Goal: Task Accomplishment & Management: Manage account settings

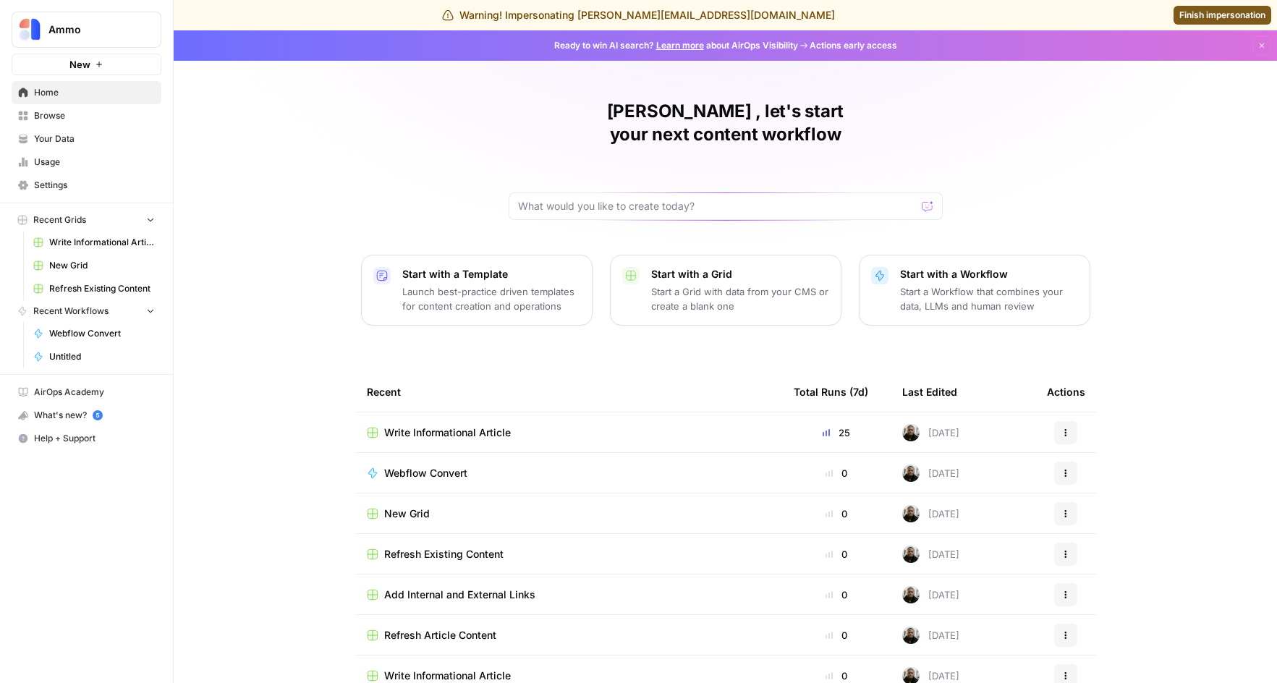
click at [55, 166] on span "Usage" at bounding box center [94, 162] width 121 height 13
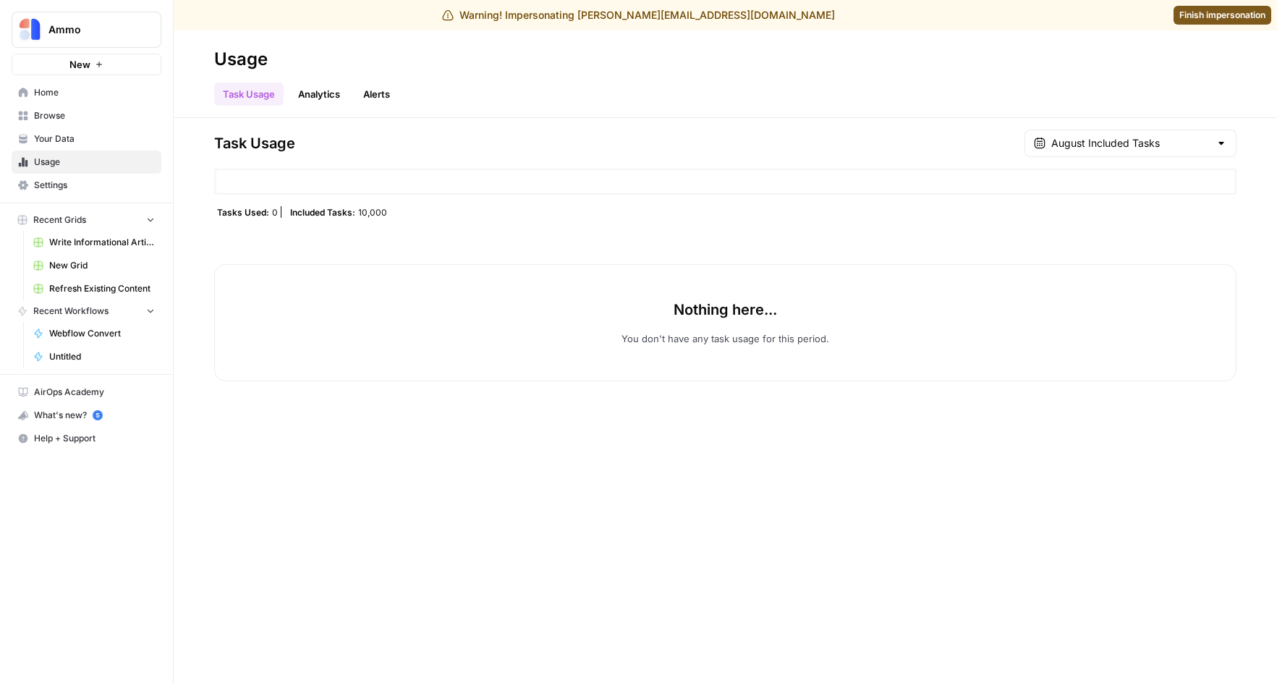
click at [64, 140] on span "Your Data" at bounding box center [94, 138] width 121 height 13
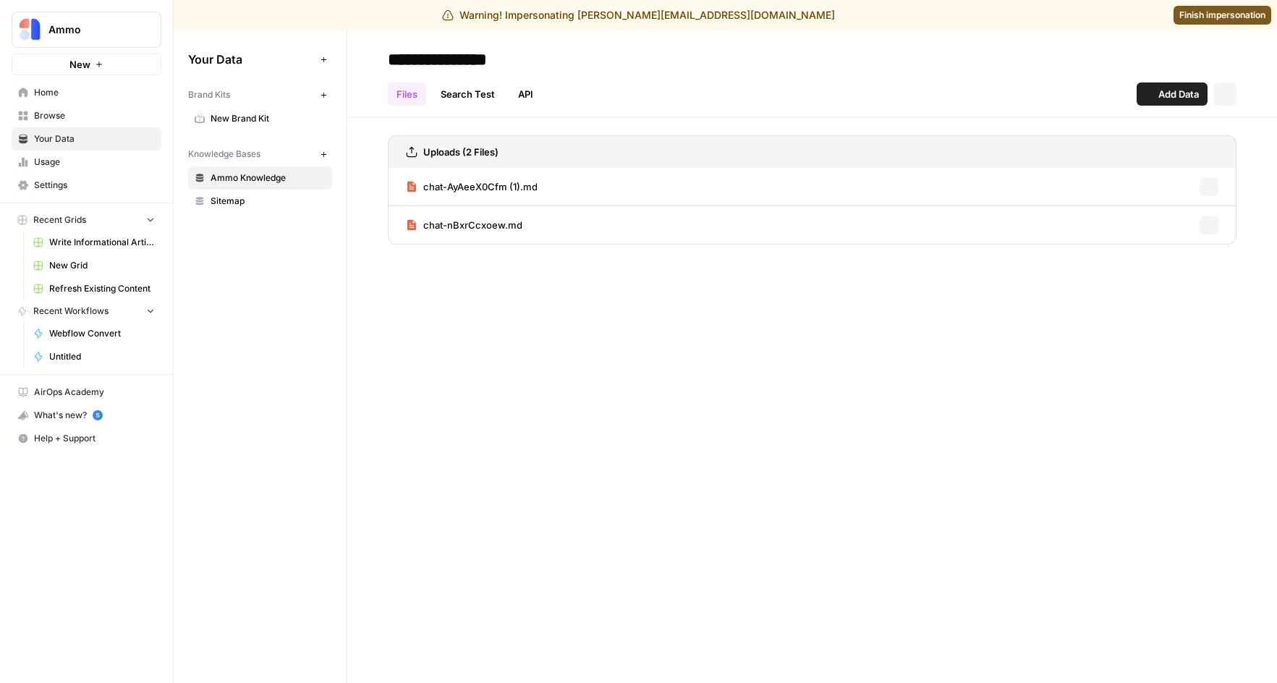
click at [67, 169] on link "Usage" at bounding box center [87, 161] width 150 height 23
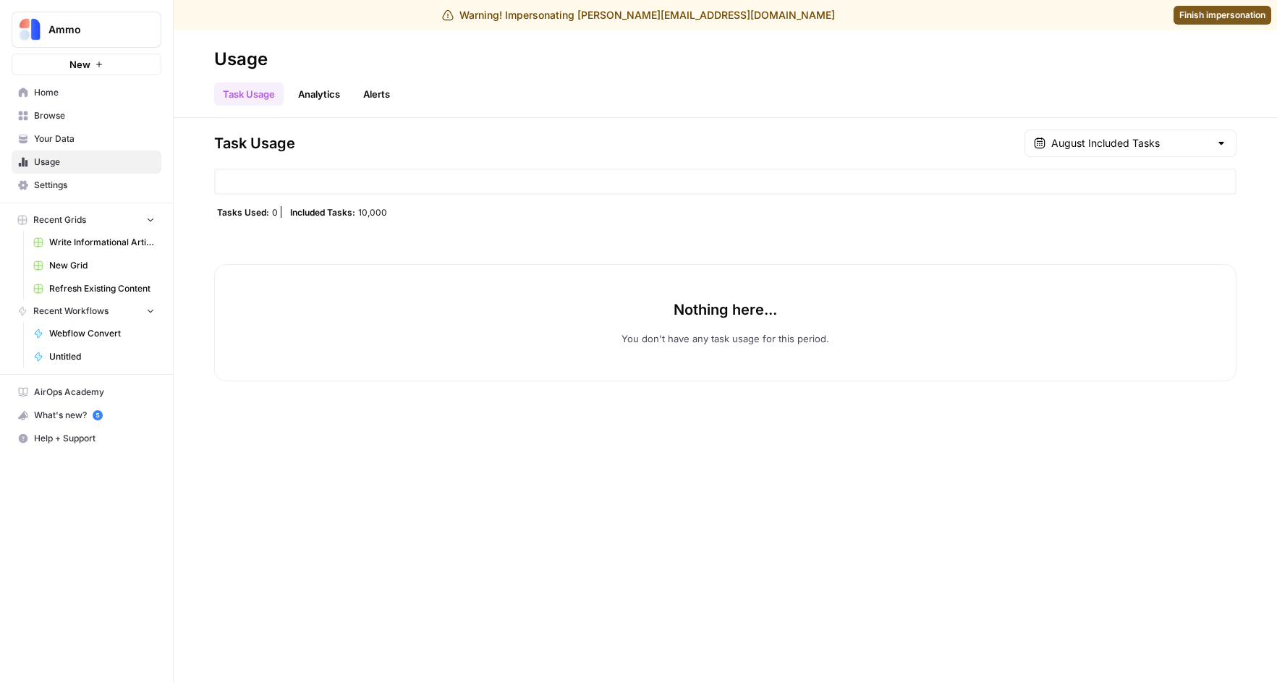
click at [91, 102] on link "Home" at bounding box center [87, 92] width 150 height 23
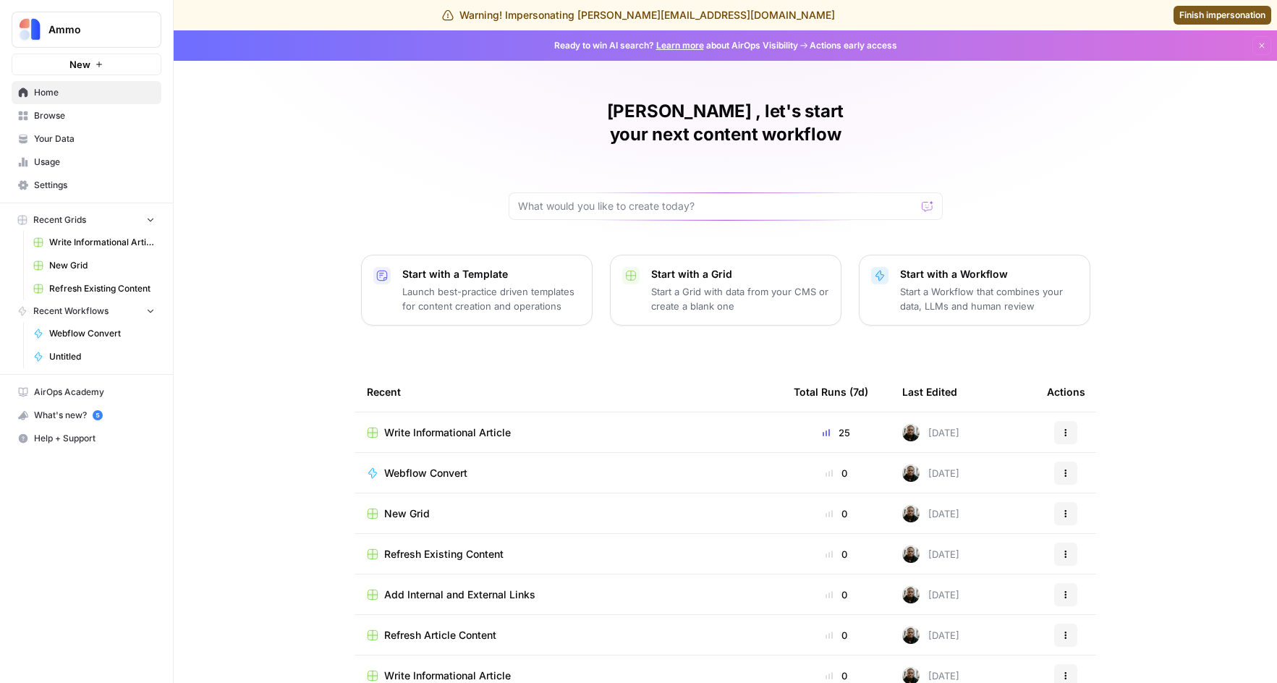
click at [102, 145] on span "Your Data" at bounding box center [94, 138] width 121 height 13
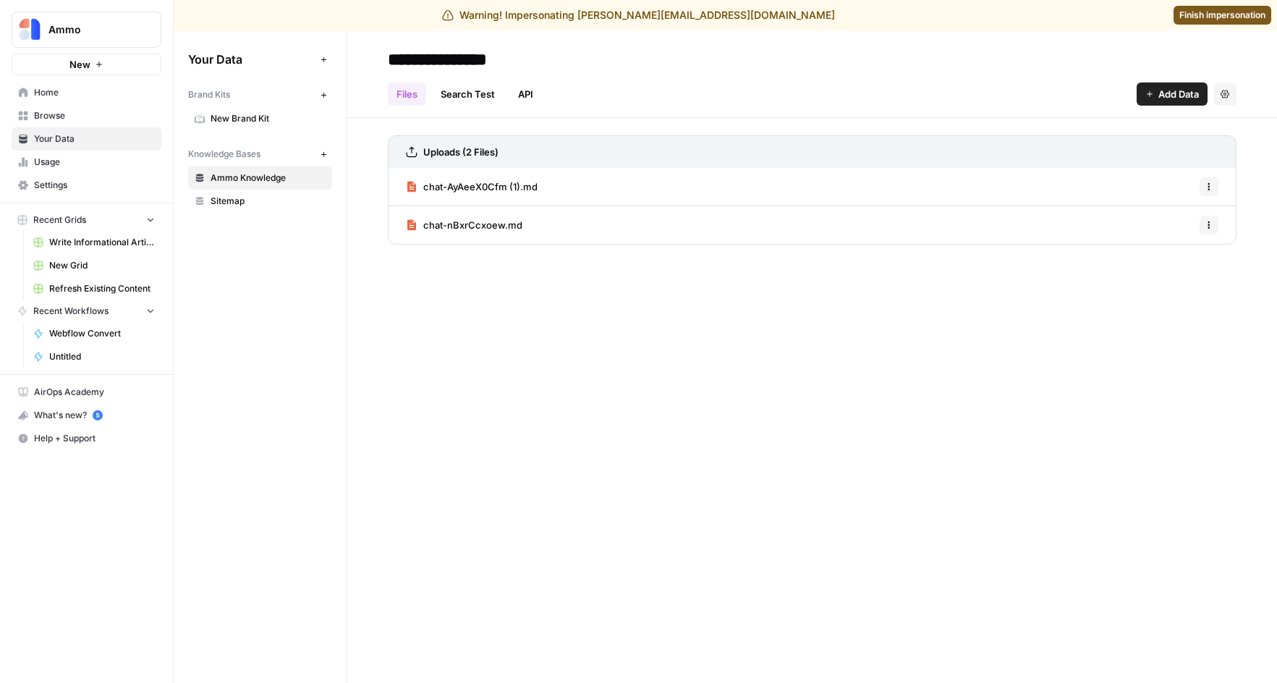
click at [105, 169] on link "Usage" at bounding box center [87, 161] width 150 height 23
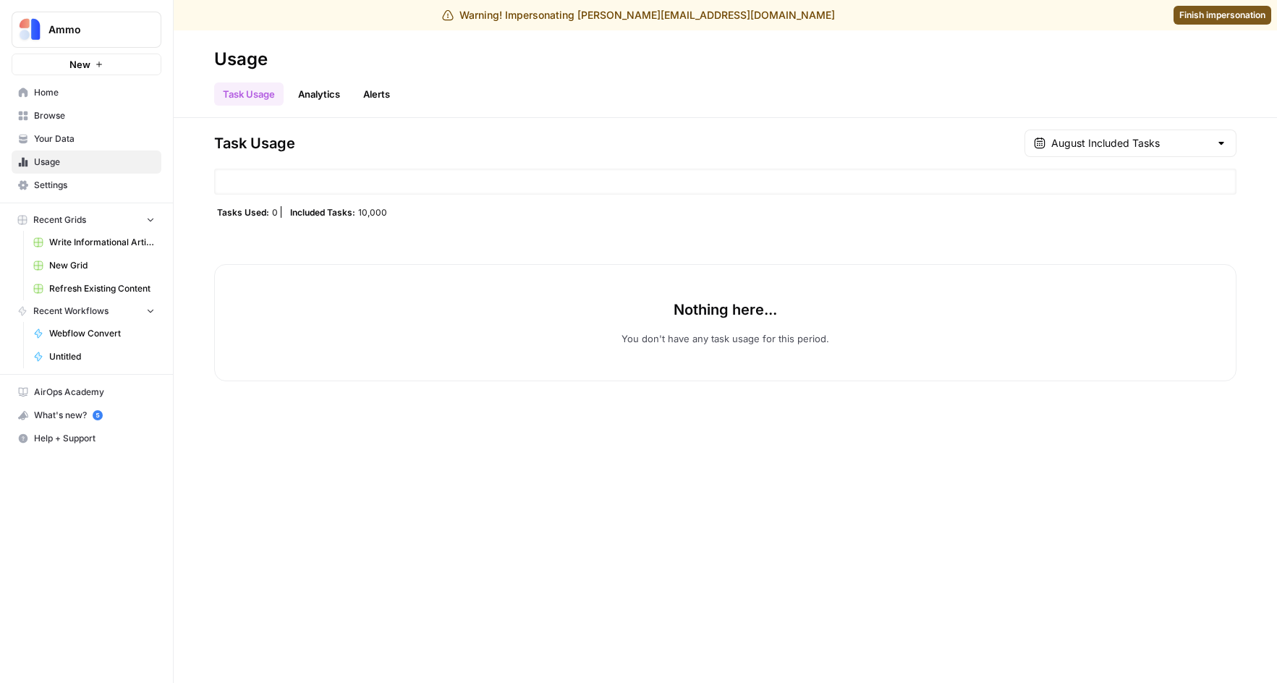
click at [117, 189] on span "Settings" at bounding box center [94, 185] width 121 height 13
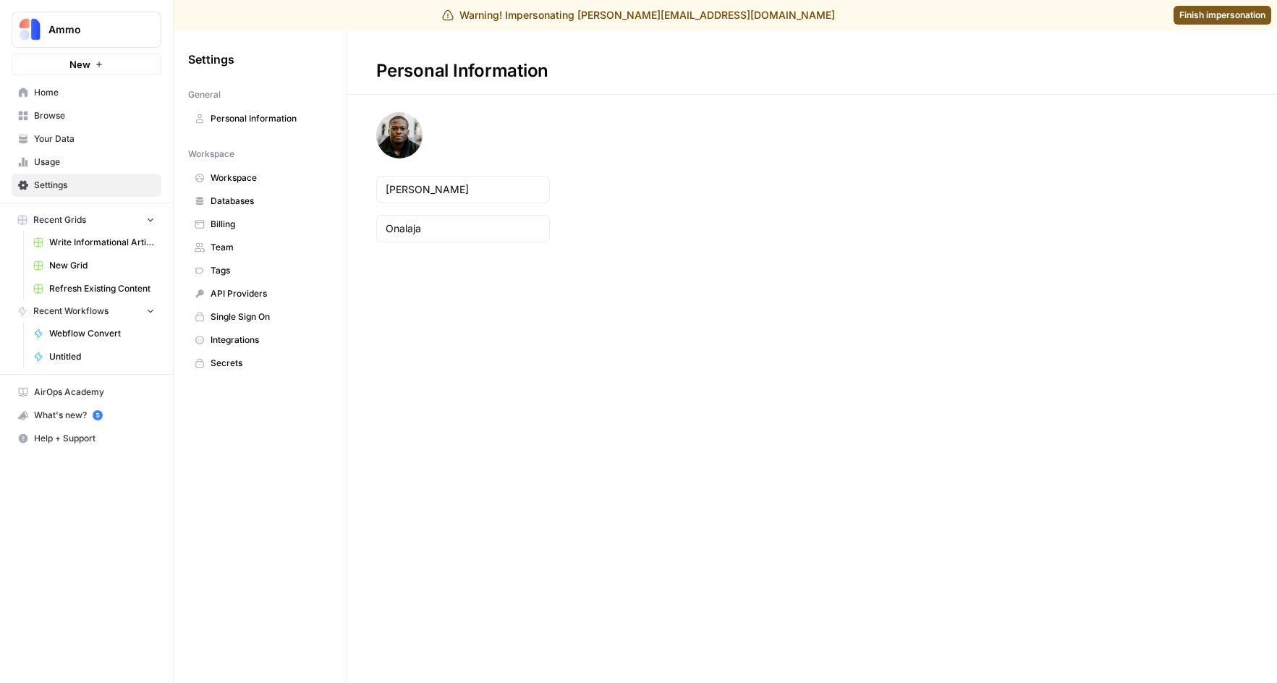
click at [237, 229] on span "Billing" at bounding box center [268, 224] width 115 height 13
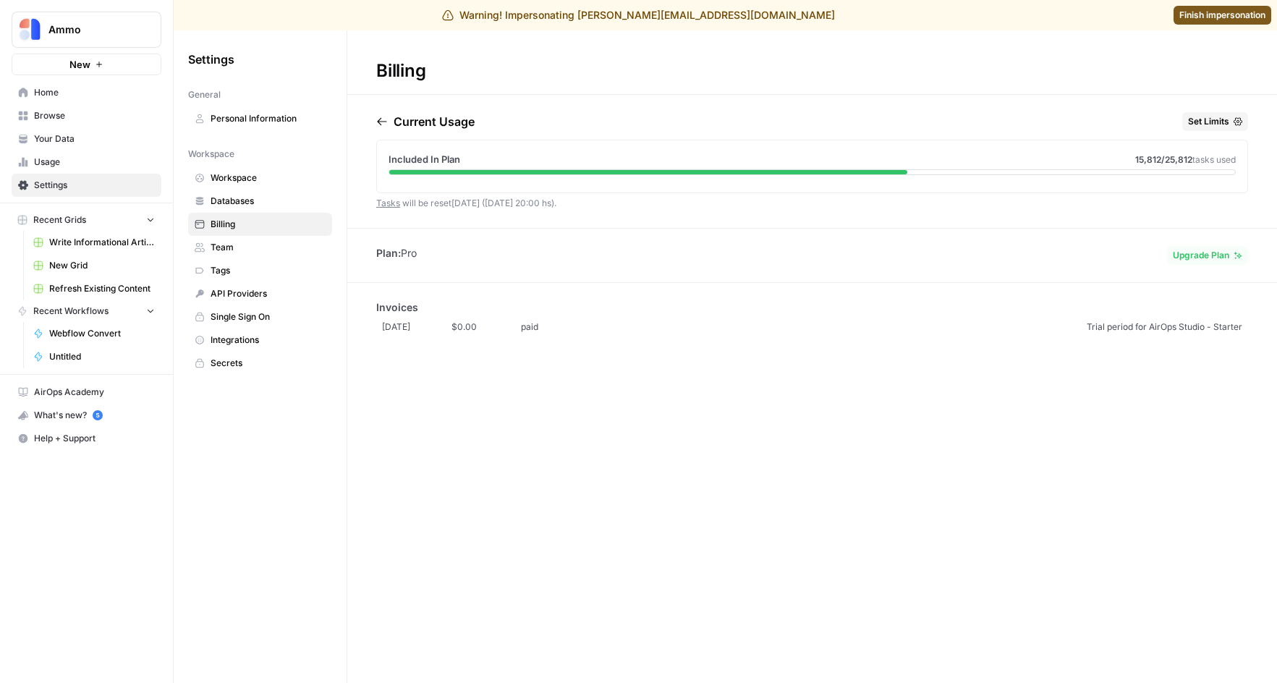
click at [253, 236] on link "Team" at bounding box center [260, 247] width 144 height 23
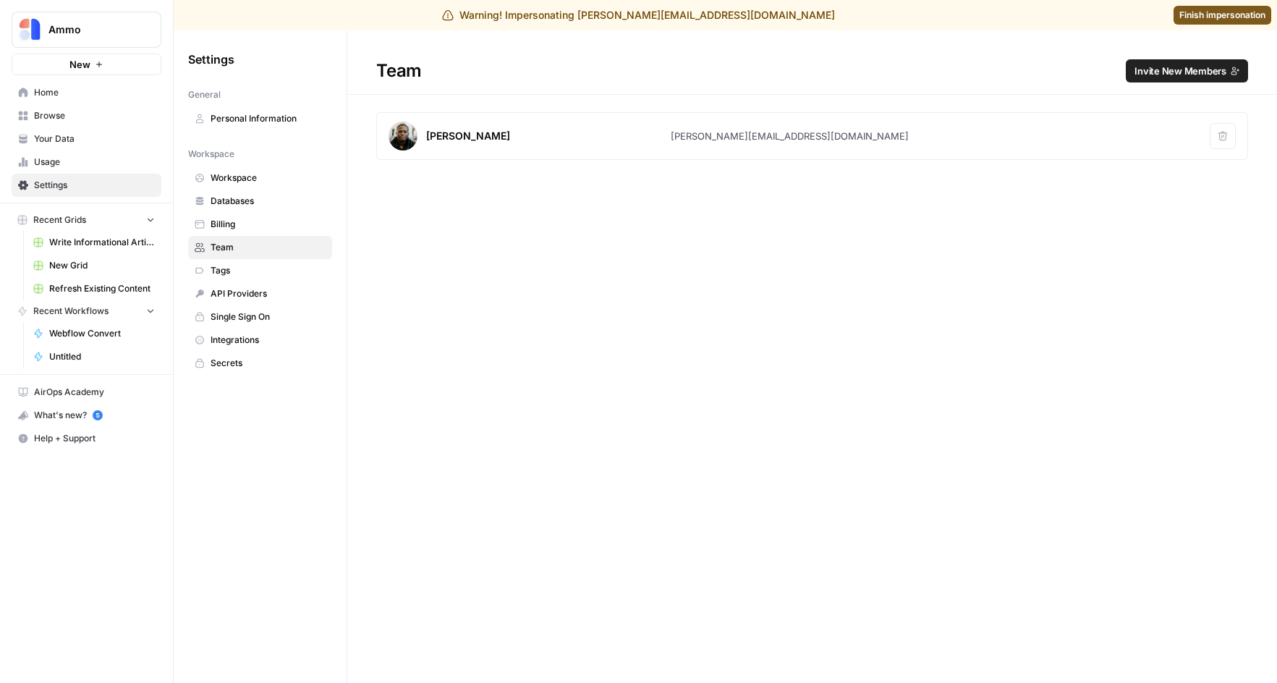
click at [1156, 75] on span "Invite New Members" at bounding box center [1180, 71] width 92 height 14
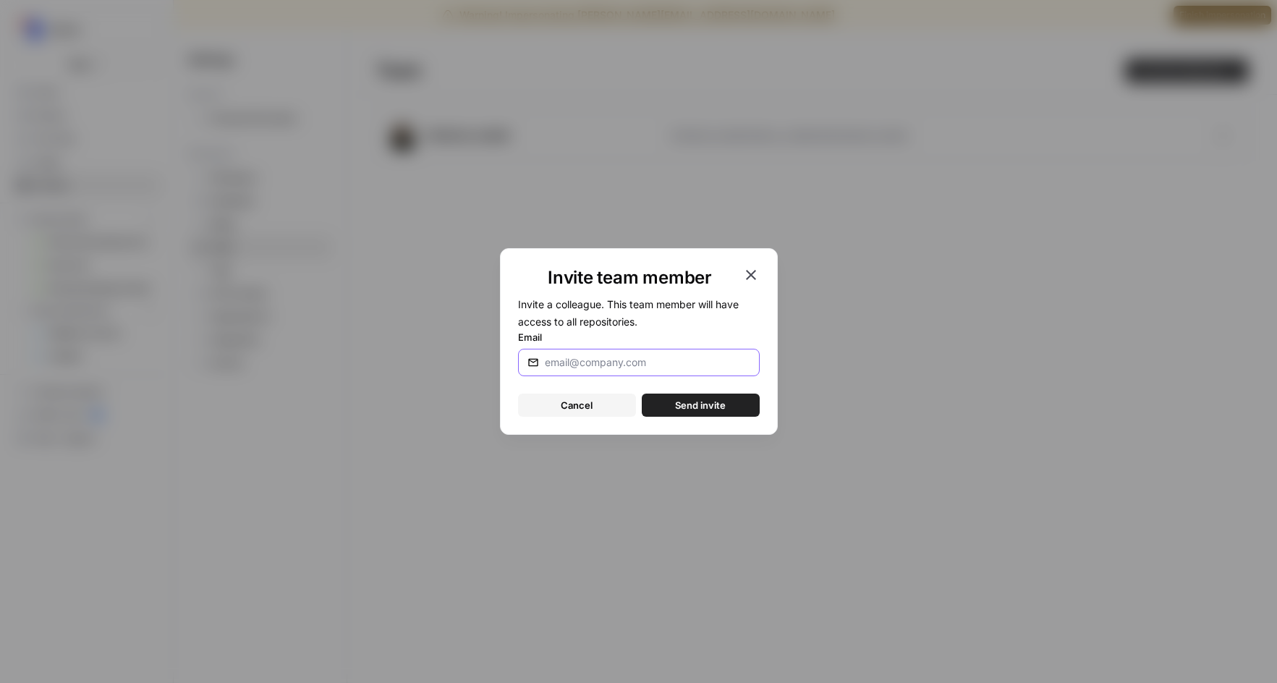
click at [686, 368] on input "Email" at bounding box center [647, 362] width 205 height 14
type input "[EMAIL_ADDRESS][PERSON_NAME][DOMAIN_NAME]"
click at [736, 408] on button "Send invite" at bounding box center [701, 405] width 118 height 23
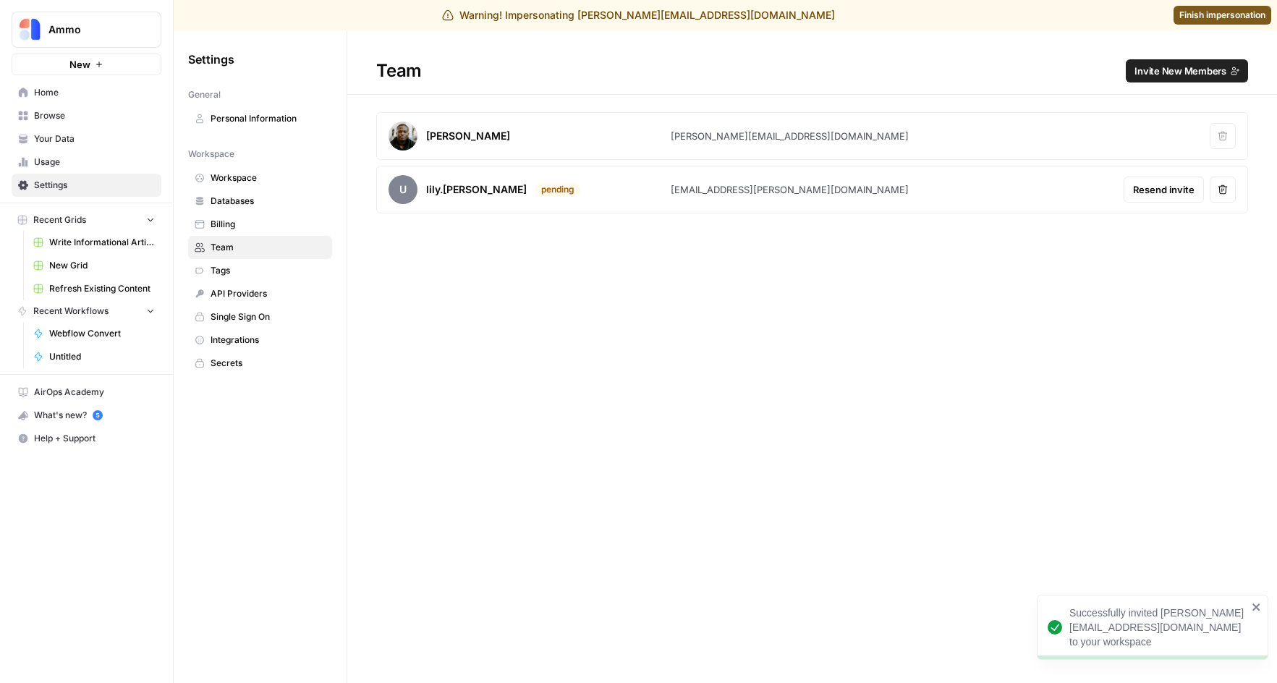
click at [1218, 15] on span "Finish impersonation" at bounding box center [1222, 15] width 86 height 13
